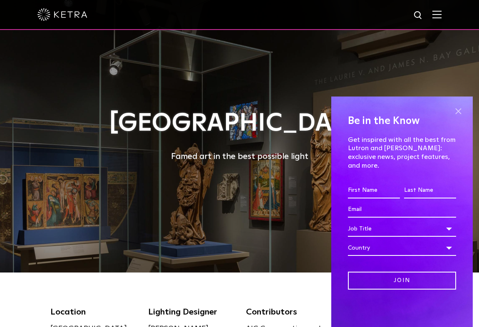
click at [459, 117] on span at bounding box center [458, 111] width 12 height 12
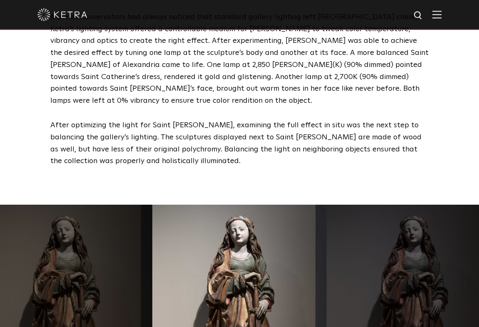
scroll to position [1353, 0]
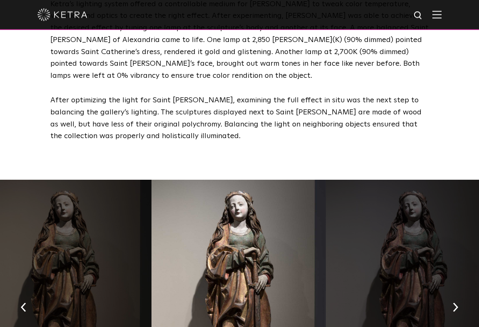
drag, startPoint x: 484, startPoint y: 146, endPoint x: 467, endPoint y: 174, distance: 32.5
click at [467, 180] on div at bounding box center [413, 305] width 175 height 250
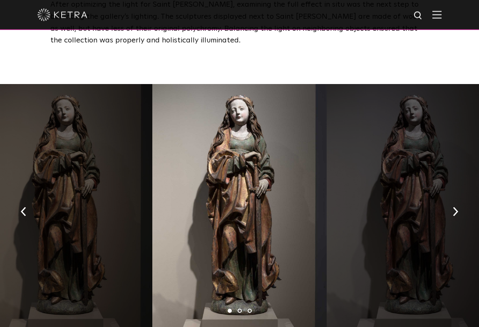
scroll to position [1474, 0]
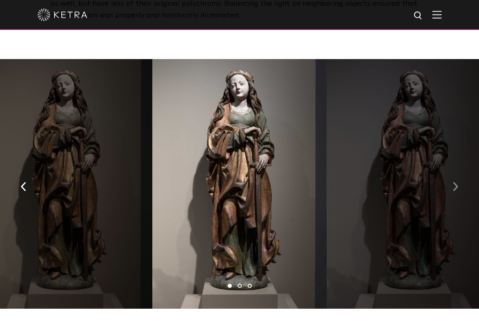
click at [456, 182] on img "button" at bounding box center [455, 186] width 5 height 9
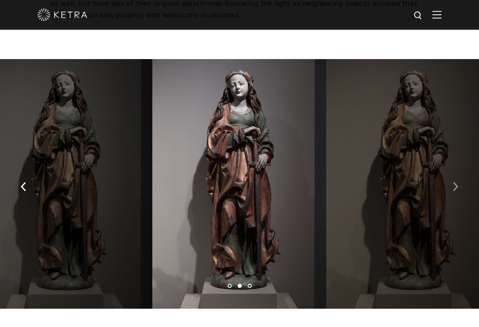
click at [456, 182] on img "button" at bounding box center [455, 186] width 5 height 9
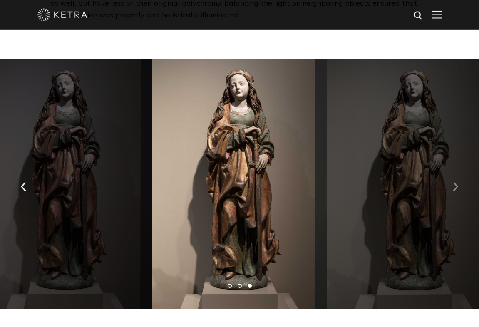
click at [456, 182] on img "button" at bounding box center [455, 186] width 5 height 9
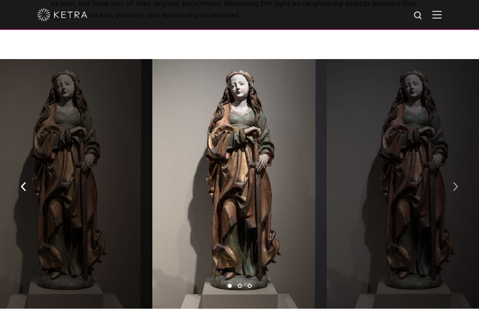
click at [456, 182] on img "button" at bounding box center [455, 186] width 5 height 9
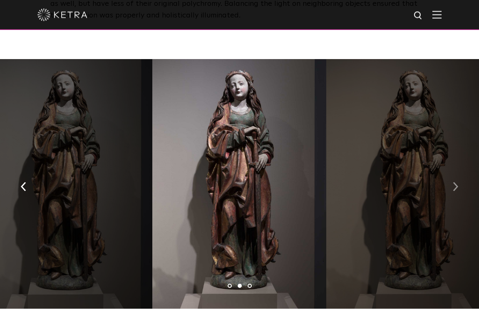
click at [456, 182] on img "button" at bounding box center [455, 186] width 5 height 9
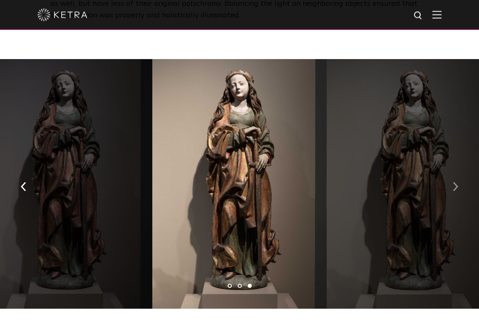
click at [456, 182] on img "button" at bounding box center [455, 186] width 5 height 9
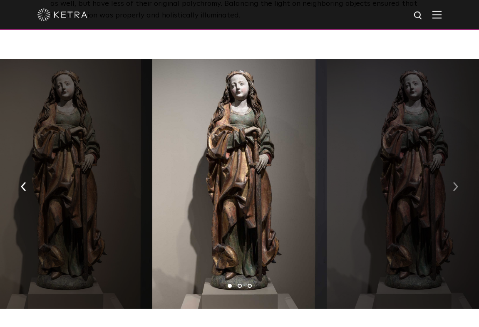
click at [456, 182] on img "button" at bounding box center [455, 186] width 5 height 9
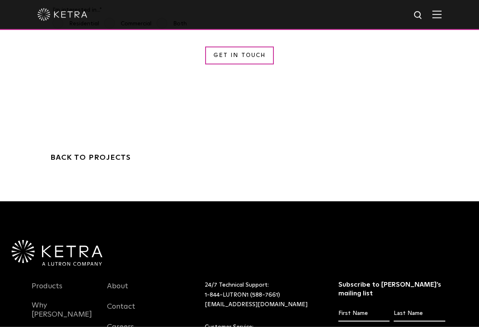
scroll to position [2872, 0]
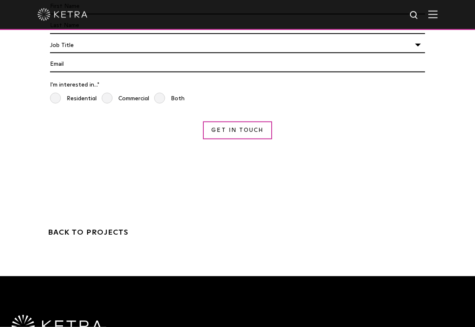
scroll to position [2855, 0]
